Goal: Information Seeking & Learning: Learn about a topic

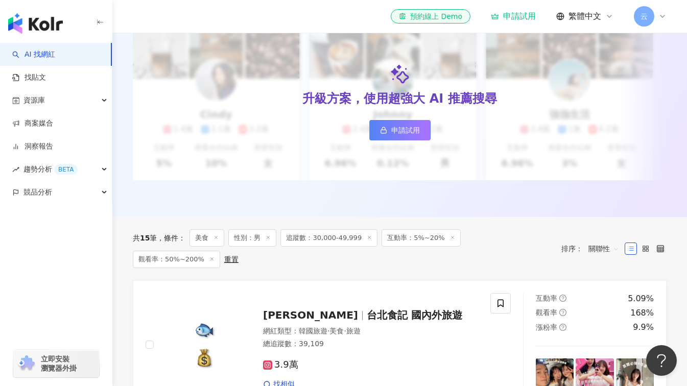
scroll to position [204, 0]
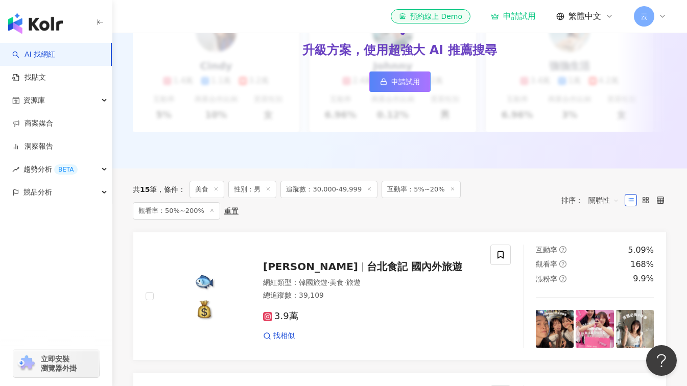
click at [260, 198] on span "性別：男" at bounding box center [252, 189] width 48 height 17
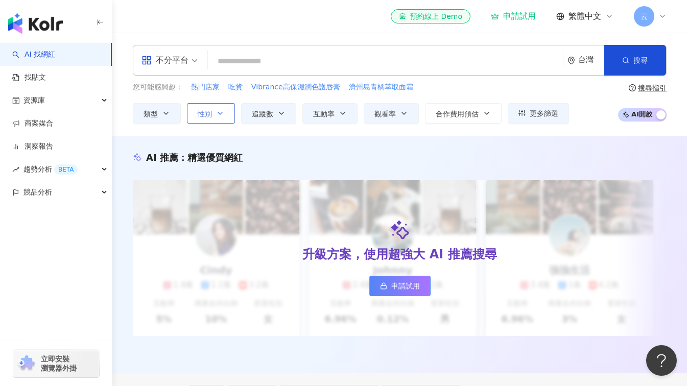
click at [224, 114] on button "性別" at bounding box center [211, 113] width 48 height 20
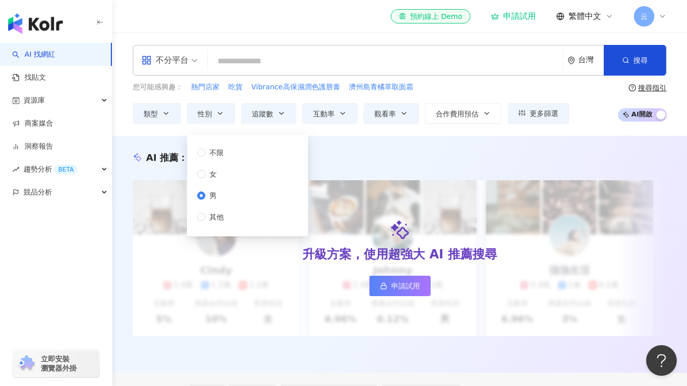
click at [230, 183] on div "不限 女 男 其他" at bounding box center [214, 185] width 35 height 76
click at [206, 173] on span "女" at bounding box center [212, 174] width 15 height 11
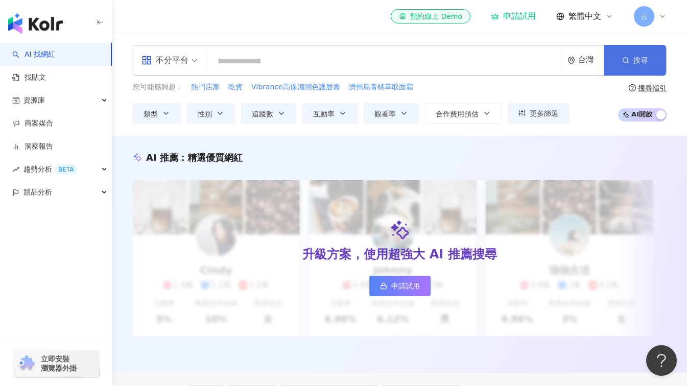
click at [622, 59] on icon "button" at bounding box center [625, 60] width 7 height 7
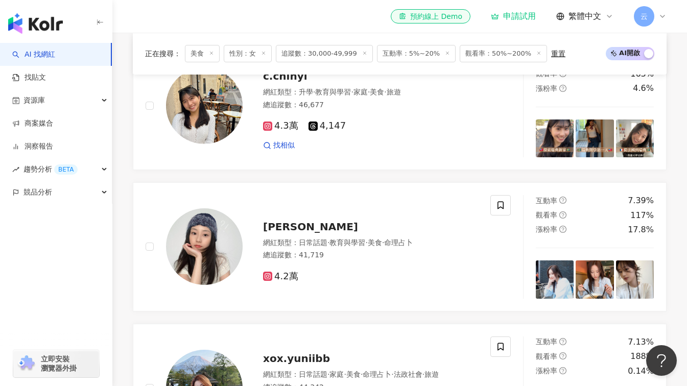
scroll to position [358, 0]
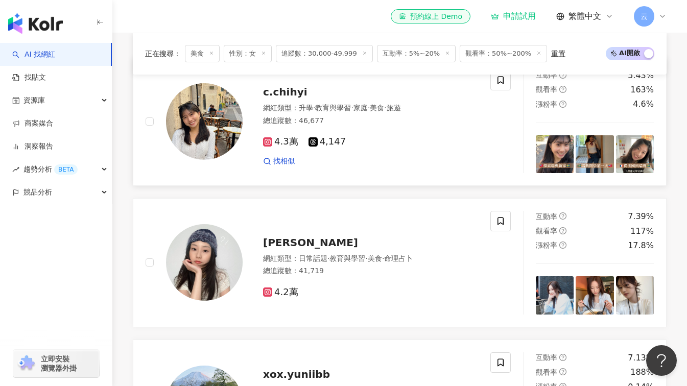
click at [292, 98] on span "c.chihyi" at bounding box center [285, 92] width 44 height 12
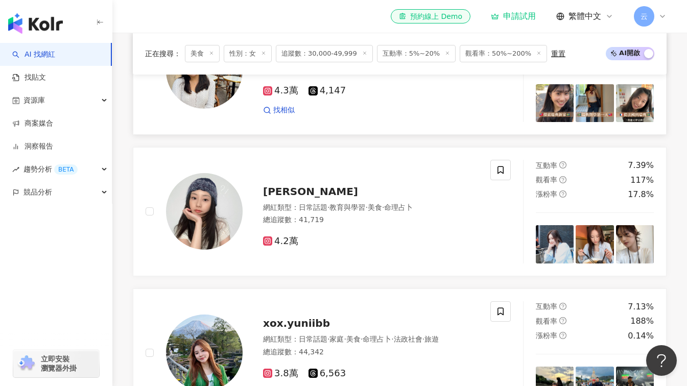
scroll to position [460, 0]
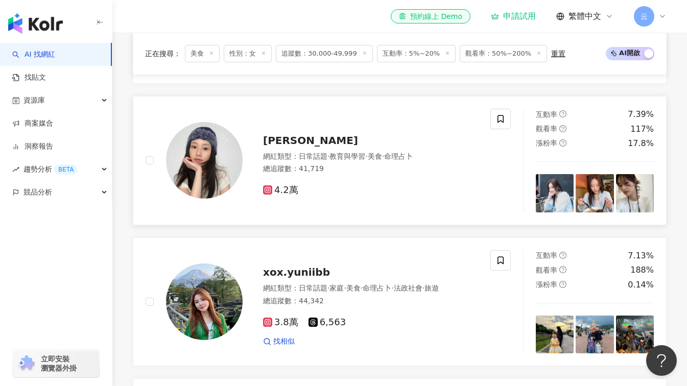
click at [303, 147] on span "Hilary Wong" at bounding box center [310, 140] width 95 height 12
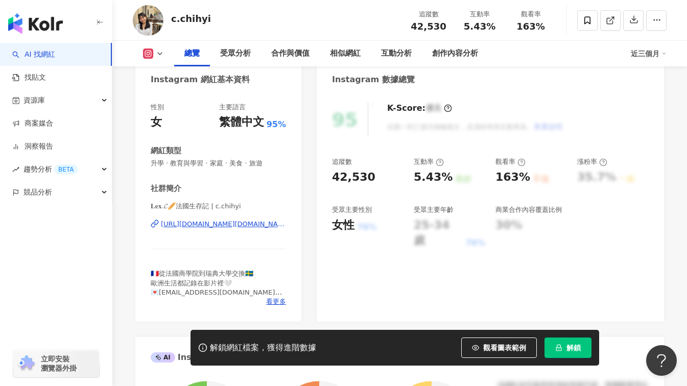
click at [245, 225] on div "https://www.instagram.com/c.chihyi/" at bounding box center [223, 224] width 125 height 9
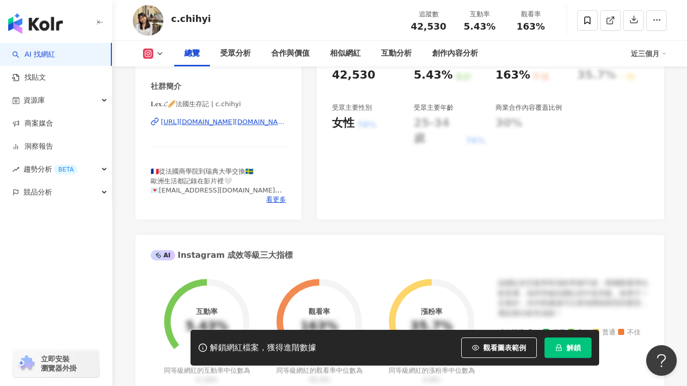
scroll to position [102, 0]
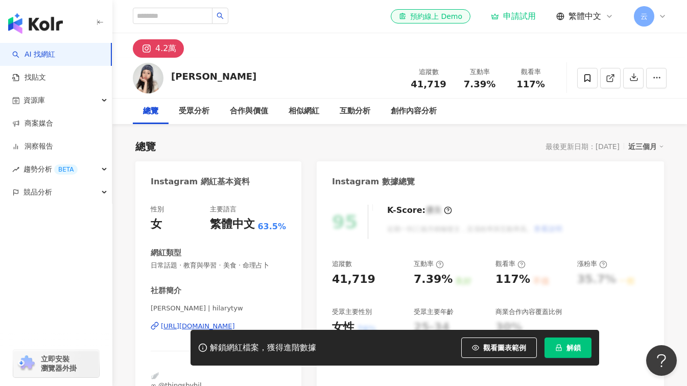
scroll to position [102, 0]
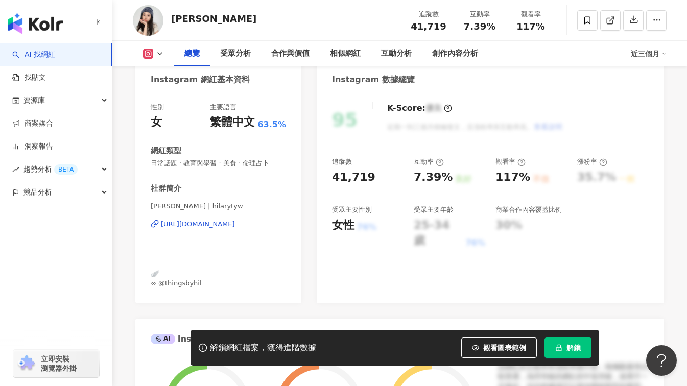
click at [235, 225] on div "https://www.instagram.com/hilarytyw/" at bounding box center [198, 224] width 74 height 9
click at [55, 57] on link "AI 找網紅" at bounding box center [33, 55] width 43 height 10
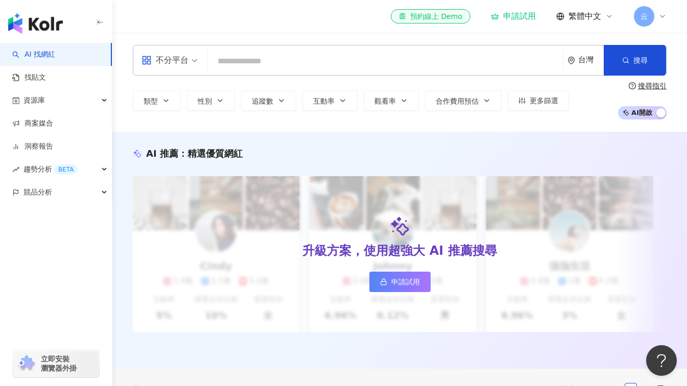
type input "**********"
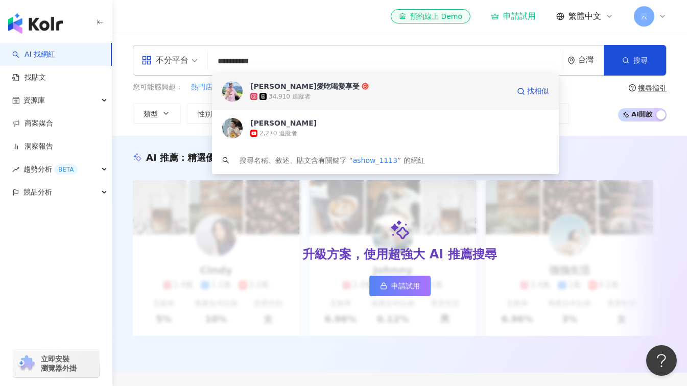
click at [310, 94] on div "34,910 追蹤者" at bounding box center [379, 96] width 259 height 10
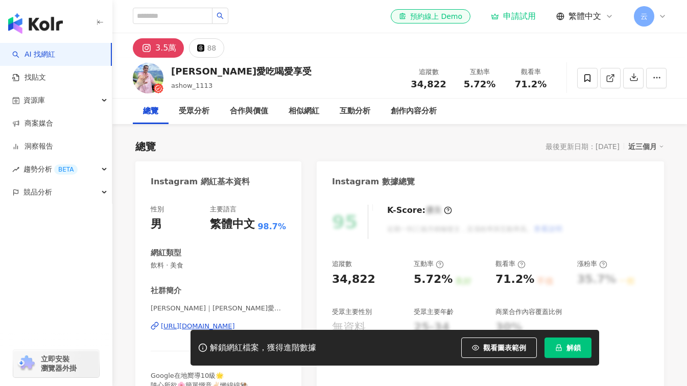
scroll to position [102, 0]
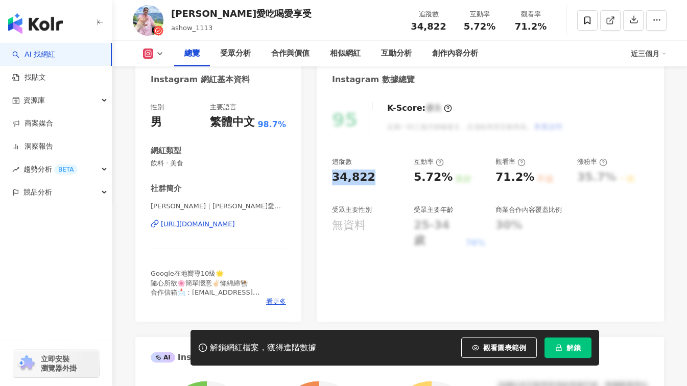
drag, startPoint x: 367, startPoint y: 183, endPoint x: 327, endPoint y: 180, distance: 40.4
click at [327, 180] on div "95 K-Score : 優良 近期一到三個月積極發文，且漲粉率與互動率高。 查看說明 追蹤數 34,822 互動率 5.72% 良好 觀看率 71.2% 不…" at bounding box center [490, 206] width 347 height 229
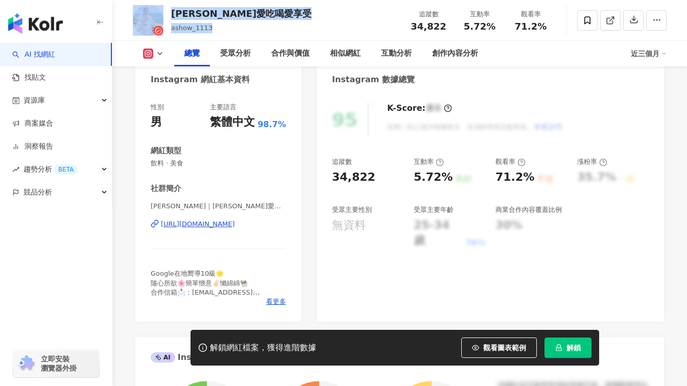
drag, startPoint x: 213, startPoint y: 30, endPoint x: 158, endPoint y: 27, distance: 54.8
click at [158, 27] on div "阿修愛吃喝愛享受 ashow_1113 追蹤數 34,822 互動率 5.72% 觀看率 71.2%" at bounding box center [399, 20] width 575 height 40
copy div "阿修愛吃喝愛享受 ashow_1113"
click at [264, 18] on div "阿修愛吃喝愛享受 ashow_1113 追蹤數 34,822 互動率 5.72% 觀看率 71.2%" at bounding box center [399, 20] width 575 height 40
click at [253, 32] on div "阿修愛吃喝愛享受 ashow_1113 追蹤數 34,822 互動率 5.72% 觀看率 71.2%" at bounding box center [399, 20] width 575 height 40
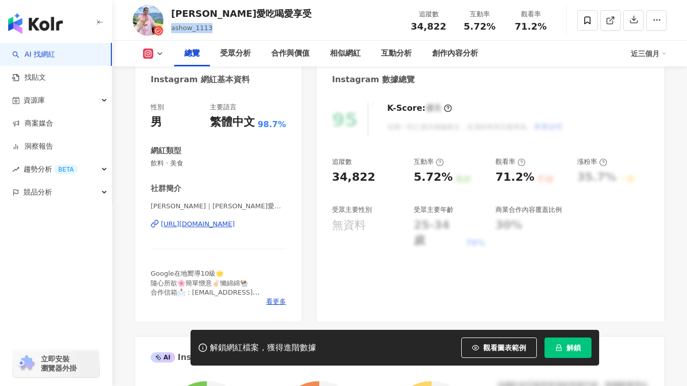
drag, startPoint x: 224, startPoint y: 26, endPoint x: 170, endPoint y: 31, distance: 53.9
click at [170, 31] on div "阿修愛吃喝愛享受 ashow_1113 追蹤數 34,822 互動率 5.72% 觀看率 71.2%" at bounding box center [399, 20] width 575 height 40
copy span "ashow_1113"
drag, startPoint x: 446, startPoint y: 180, endPoint x: 412, endPoint y: 183, distance: 34.4
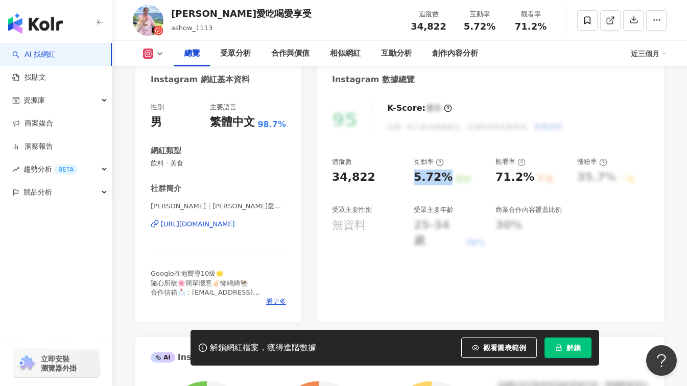
click at [412, 183] on div "追蹤數 34,822 互動率 5.72% 良好 觀看率 71.2% 不佳 漲粉率 35.7% 一般 受眾主要性別 無資料 受眾主要年齡 25-34 歲 76%…" at bounding box center [490, 202] width 317 height 91
copy div "5.72%"
drag, startPoint x: 528, startPoint y: 180, endPoint x: 498, endPoint y: 184, distance: 30.4
click at [498, 184] on div "71.2%" at bounding box center [515, 178] width 39 height 16
copy div "71.2%"
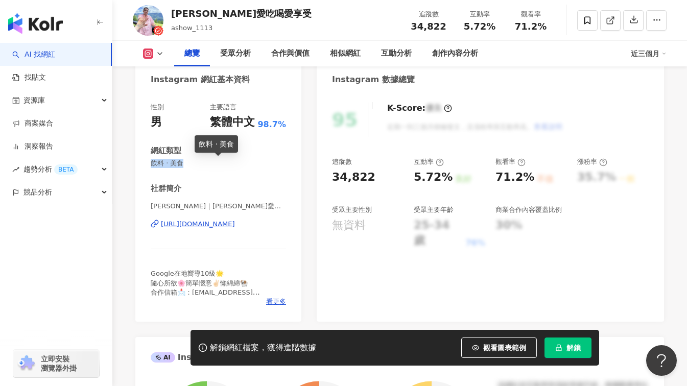
drag, startPoint x: 186, startPoint y: 163, endPoint x: 151, endPoint y: 161, distance: 35.3
click at [151, 161] on span "飲料 · 美食" at bounding box center [218, 163] width 135 height 9
copy span "飲料 · 美食"
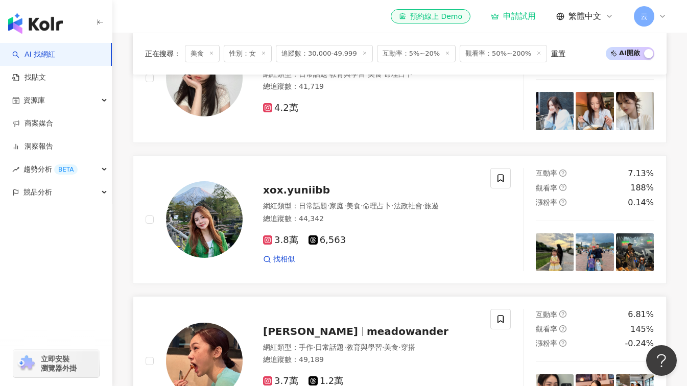
scroll to position [613, 0]
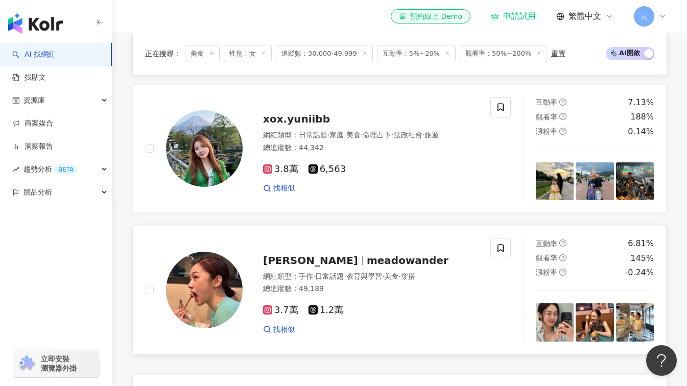
click at [367, 267] on span "meadowander" at bounding box center [408, 260] width 82 height 12
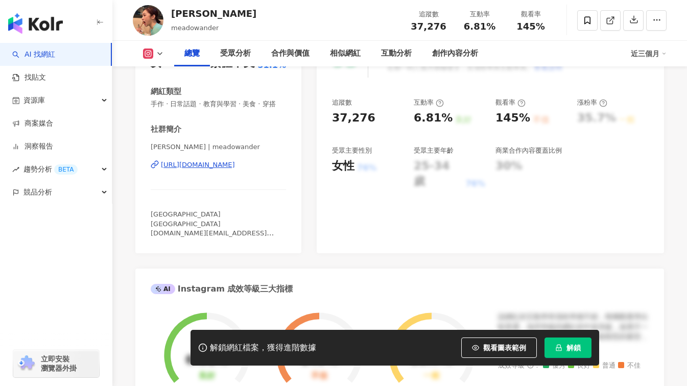
scroll to position [204, 0]
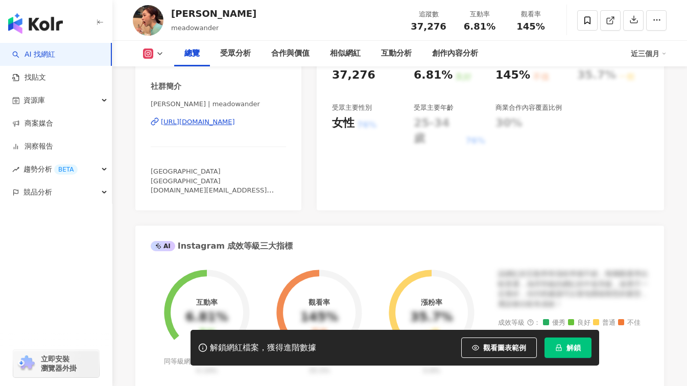
click at [235, 127] on div "[URL][DOMAIN_NAME]" at bounding box center [198, 122] width 74 height 9
